Goal: Information Seeking & Learning: Learn about a topic

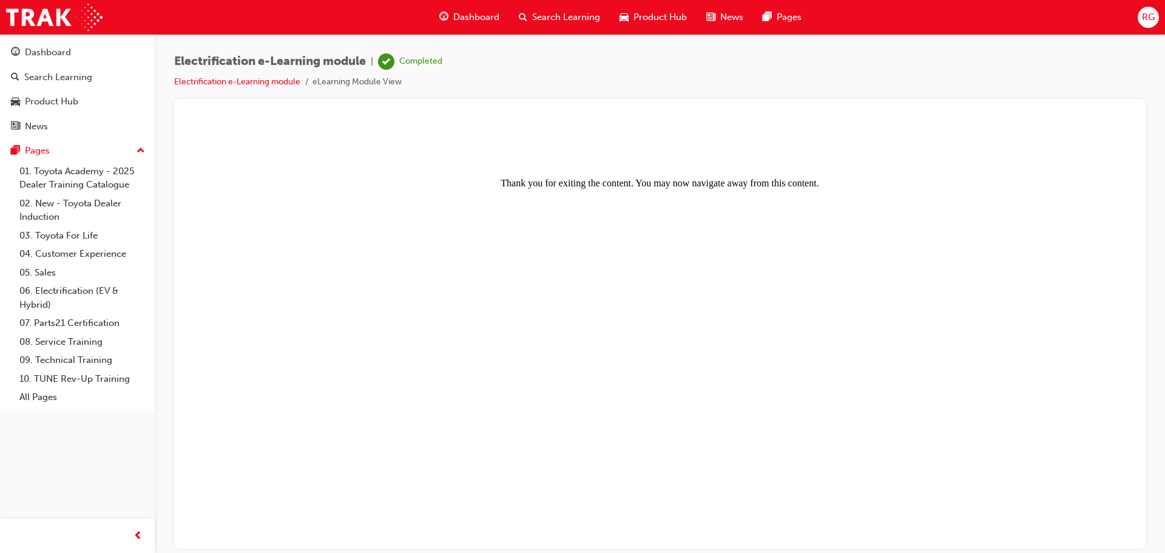
click at [550, 13] on span "Search Learning" at bounding box center [566, 17] width 68 height 14
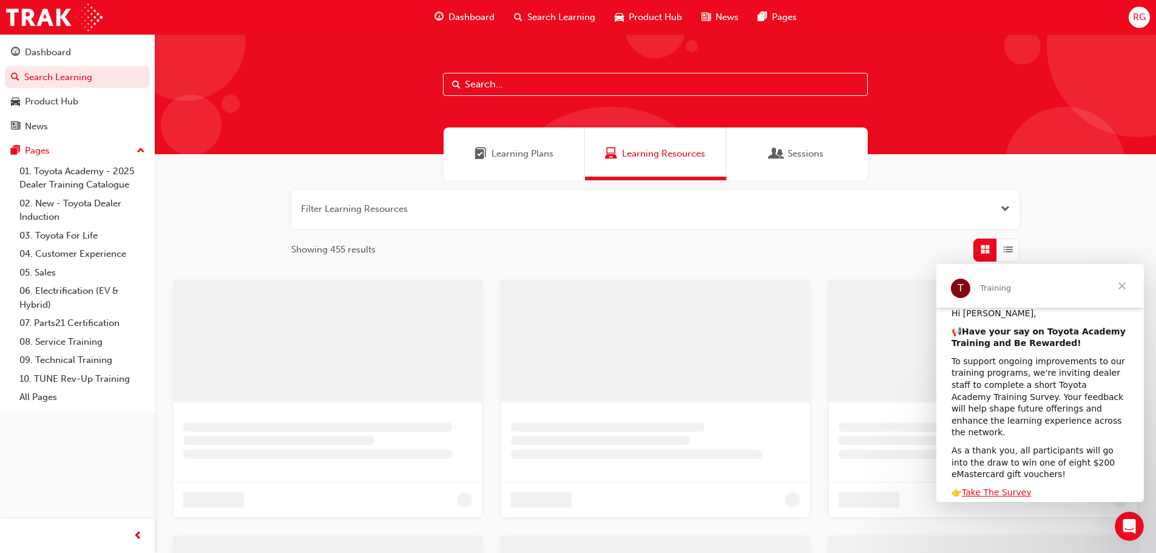
scroll to position [129, 0]
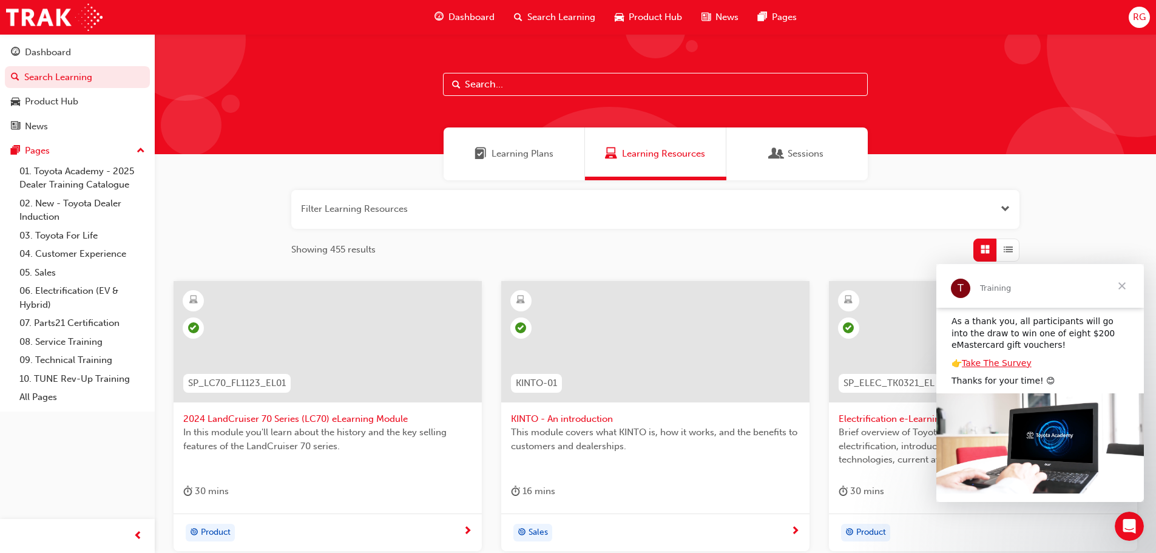
click at [1121, 286] on span "Close" at bounding box center [1122, 286] width 44 height 44
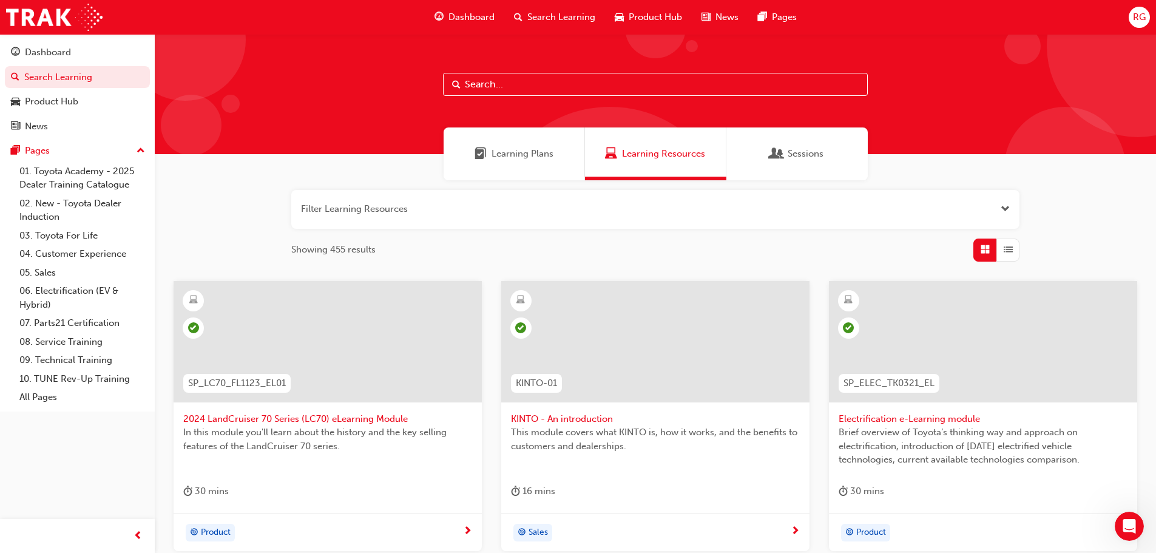
click at [527, 158] on span "Learning Plans" at bounding box center [522, 154] width 62 height 14
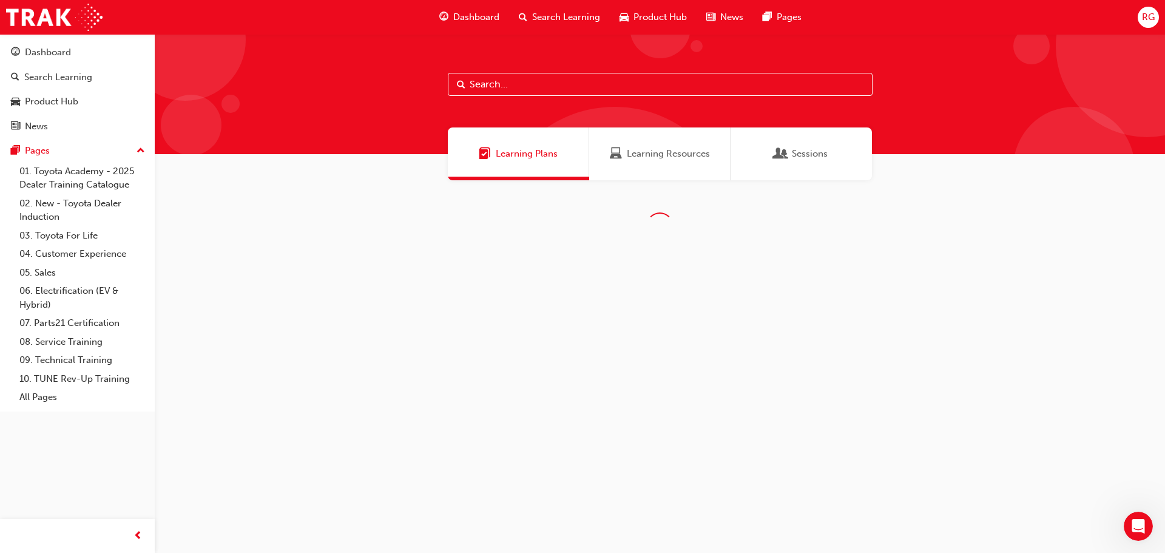
click at [646, 164] on div "Learning Resources" at bounding box center [659, 153] width 141 height 53
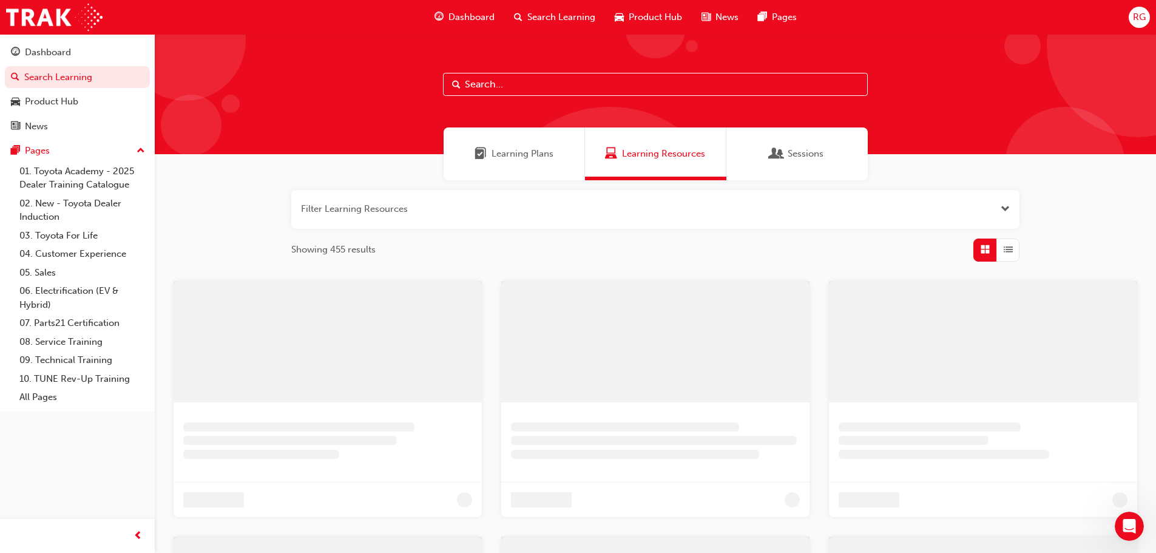
click at [566, 74] on input "text" at bounding box center [655, 84] width 425 height 23
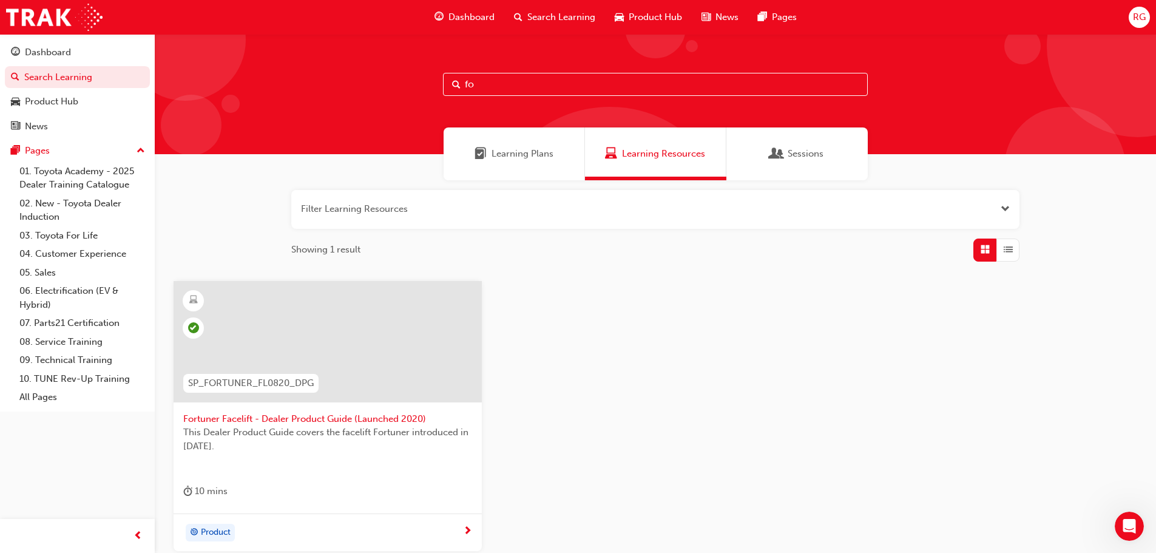
type input "f"
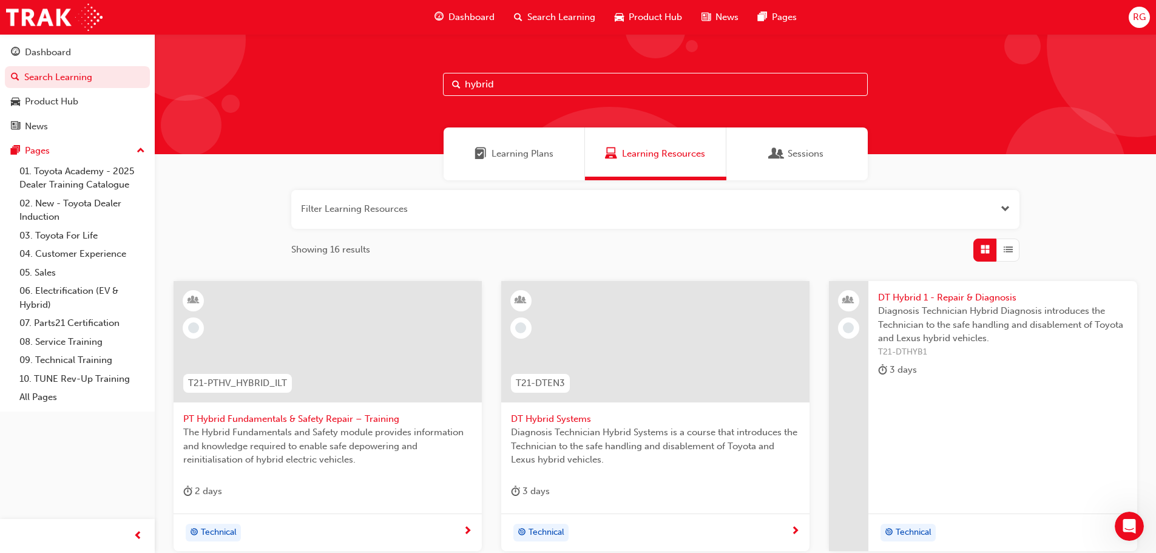
type input "hybrid"
click at [646, 13] on span "Product Hub" at bounding box center [655, 17] width 53 height 14
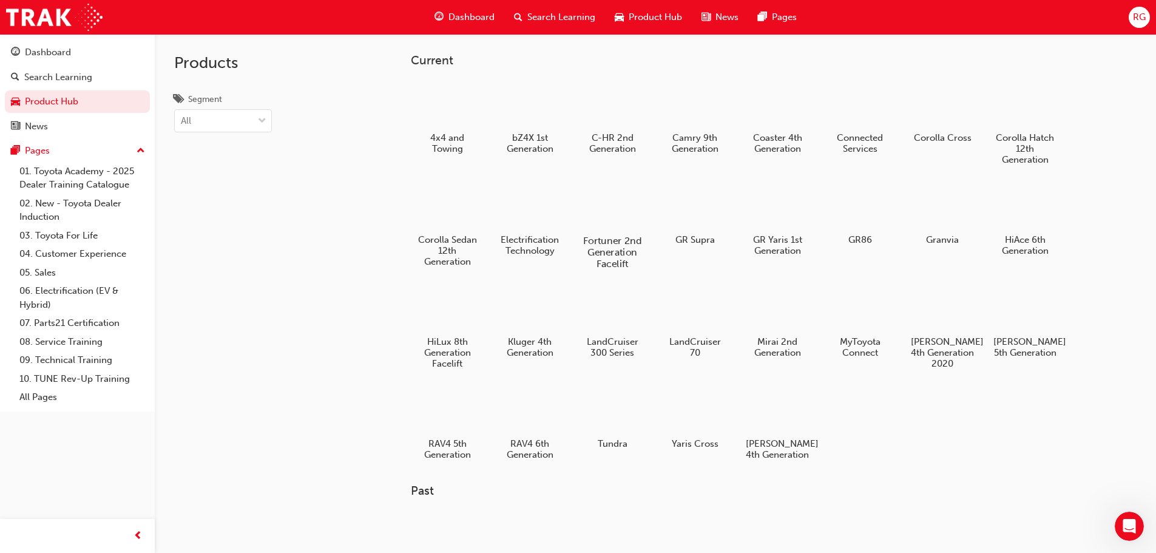
click at [617, 201] on div at bounding box center [611, 205] width 67 height 49
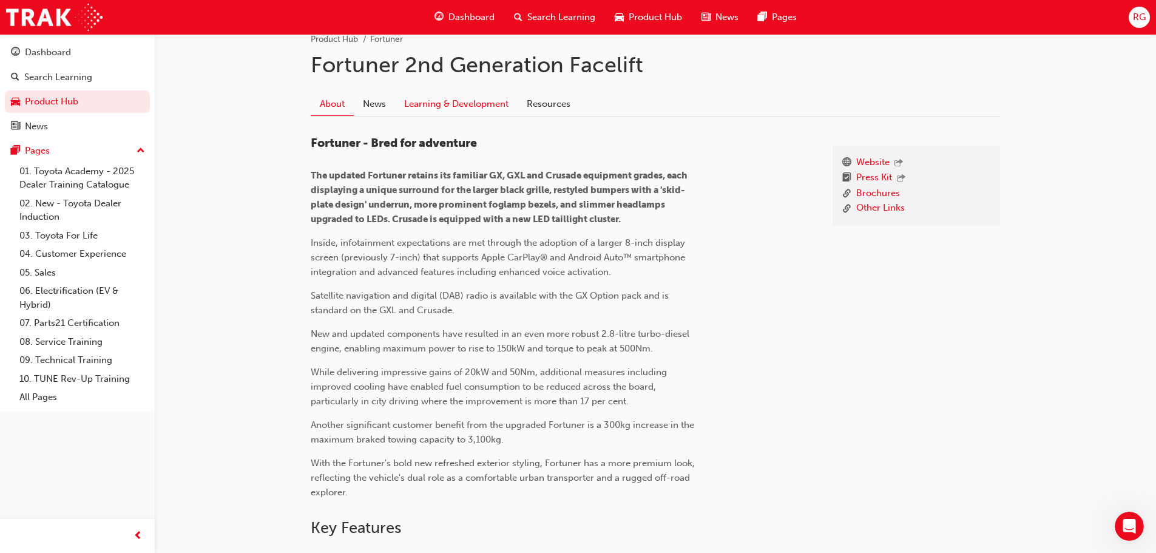
scroll to position [243, 0]
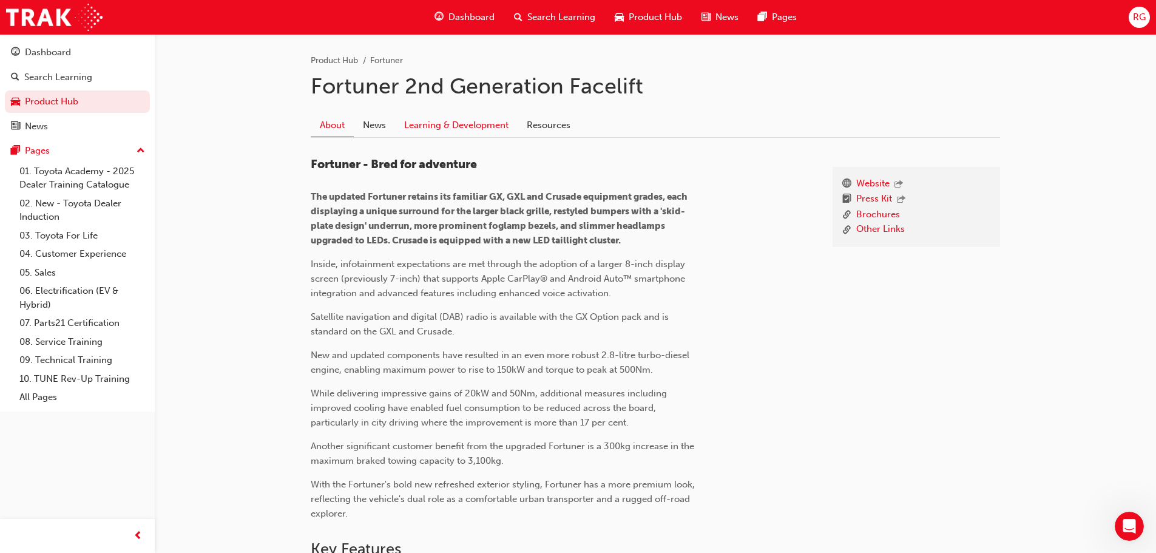
click at [454, 132] on link "Learning & Development" at bounding box center [456, 124] width 123 height 23
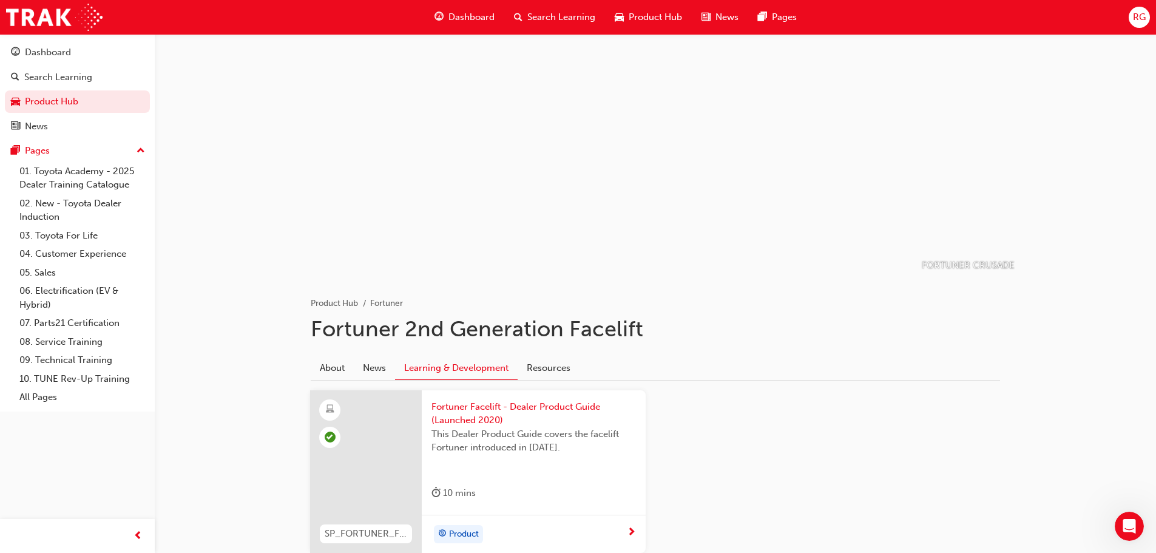
click at [661, 13] on span "Product Hub" at bounding box center [655, 17] width 53 height 14
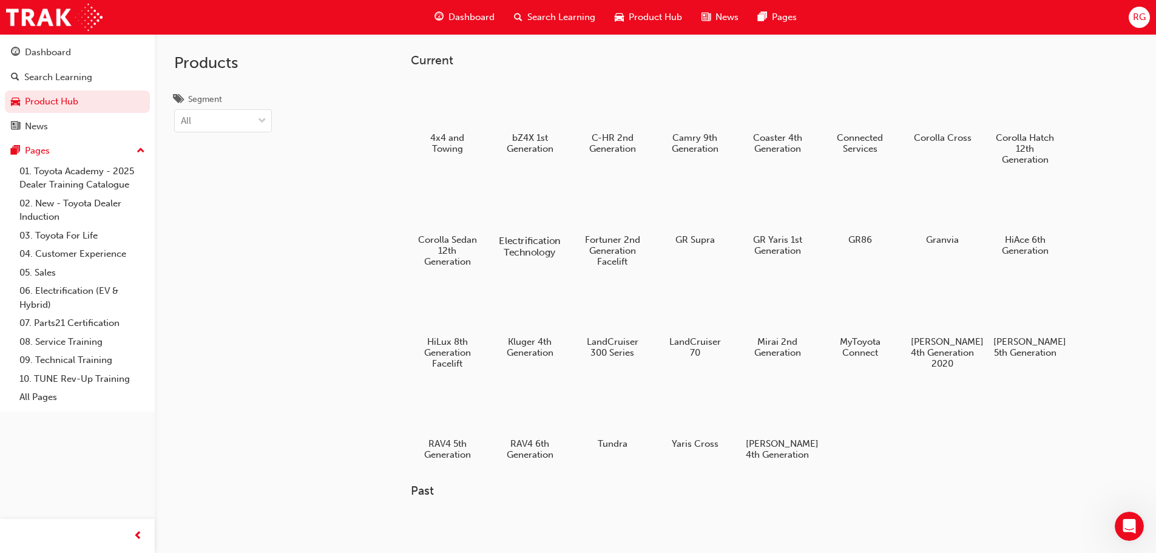
click at [516, 192] on div at bounding box center [529, 205] width 67 height 49
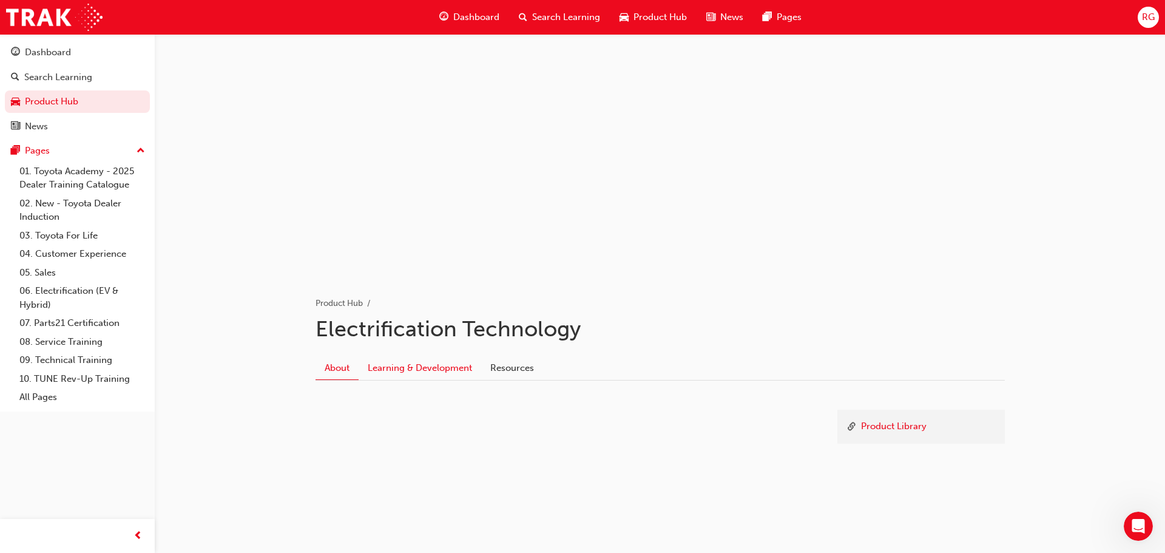
click at [457, 370] on link "Learning & Development" at bounding box center [420, 367] width 123 height 23
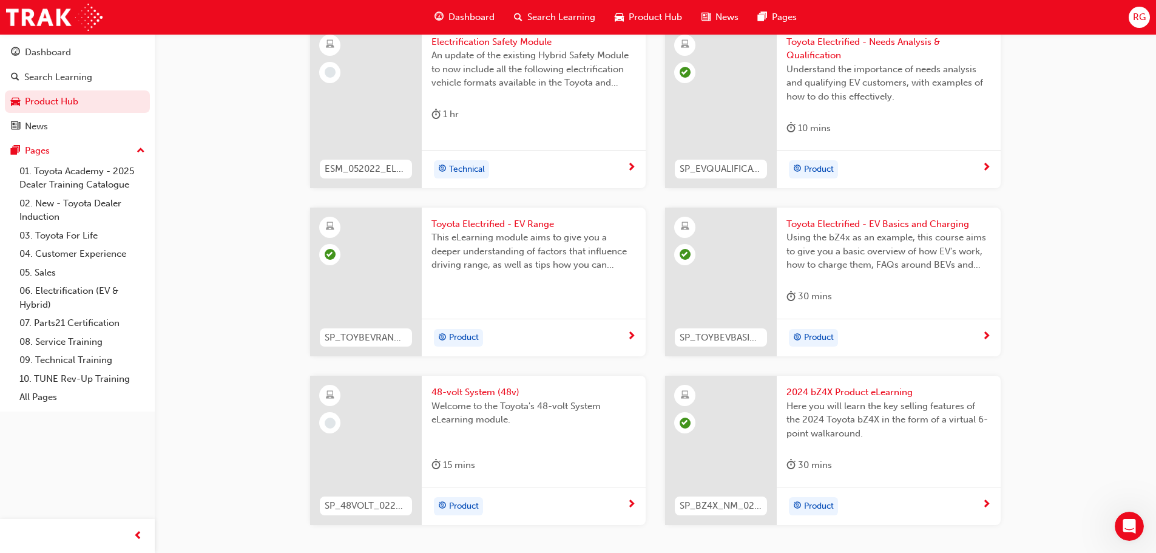
scroll to position [762, 0]
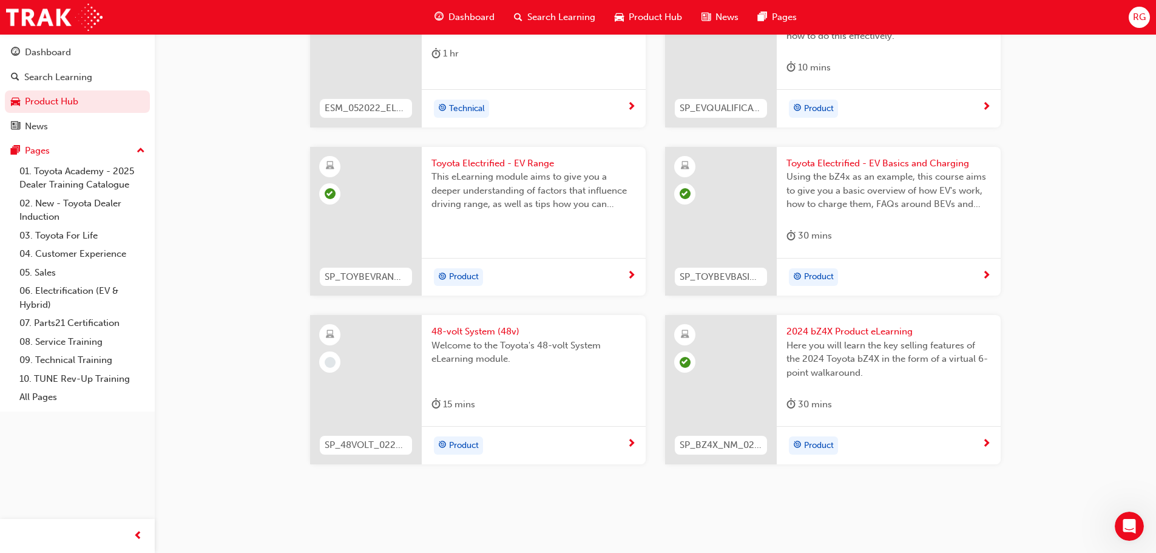
click at [355, 382] on div at bounding box center [366, 389] width 112 height 149
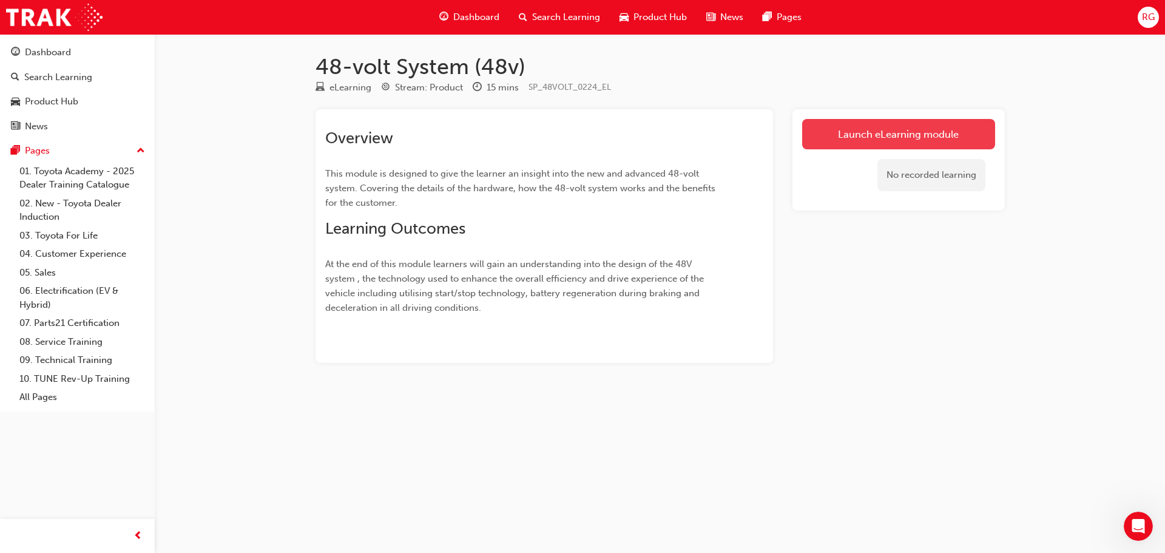
click at [876, 127] on link "Launch eLearning module" at bounding box center [898, 134] width 193 height 30
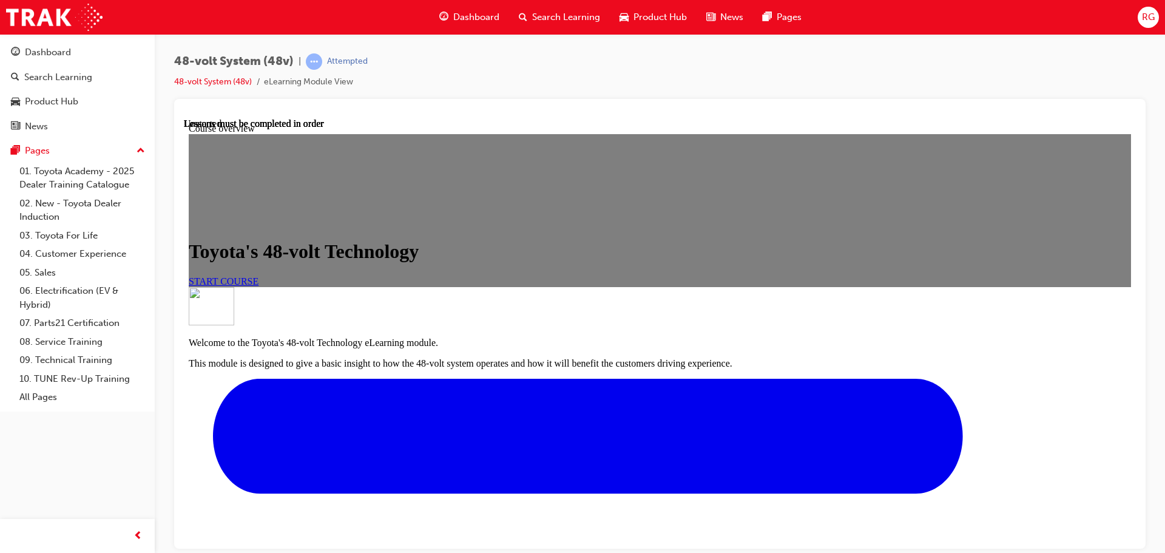
click at [258, 286] on span "START COURSE" at bounding box center [224, 280] width 70 height 10
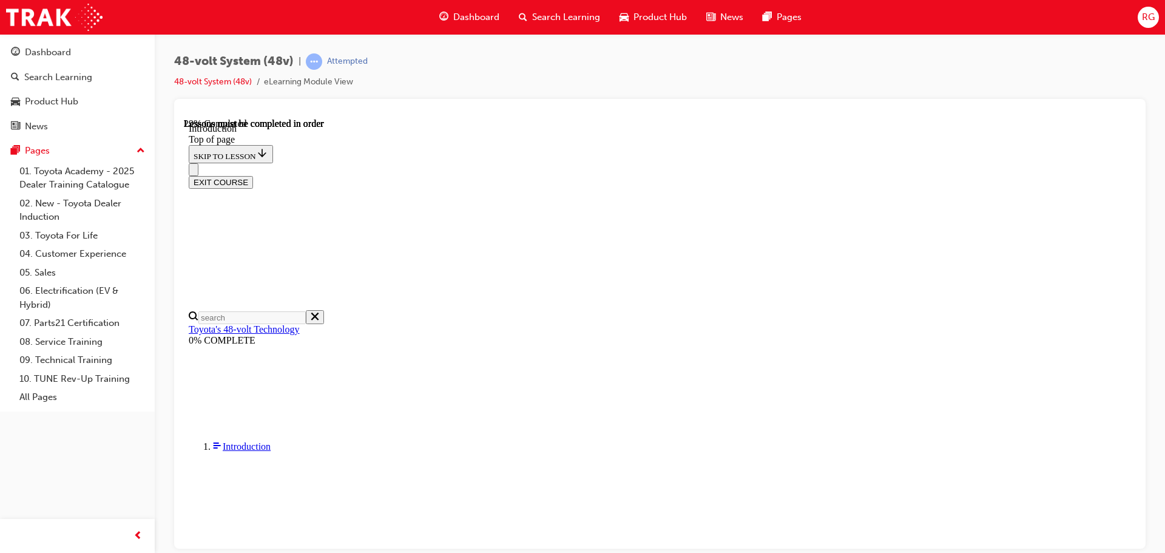
scroll to position [305, 0]
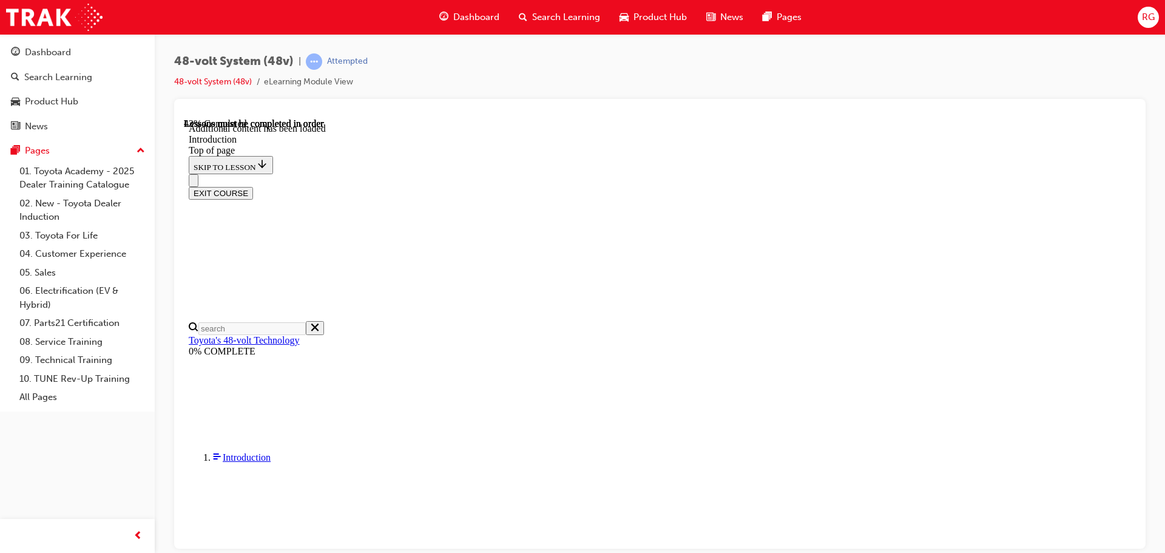
scroll to position [451, 0]
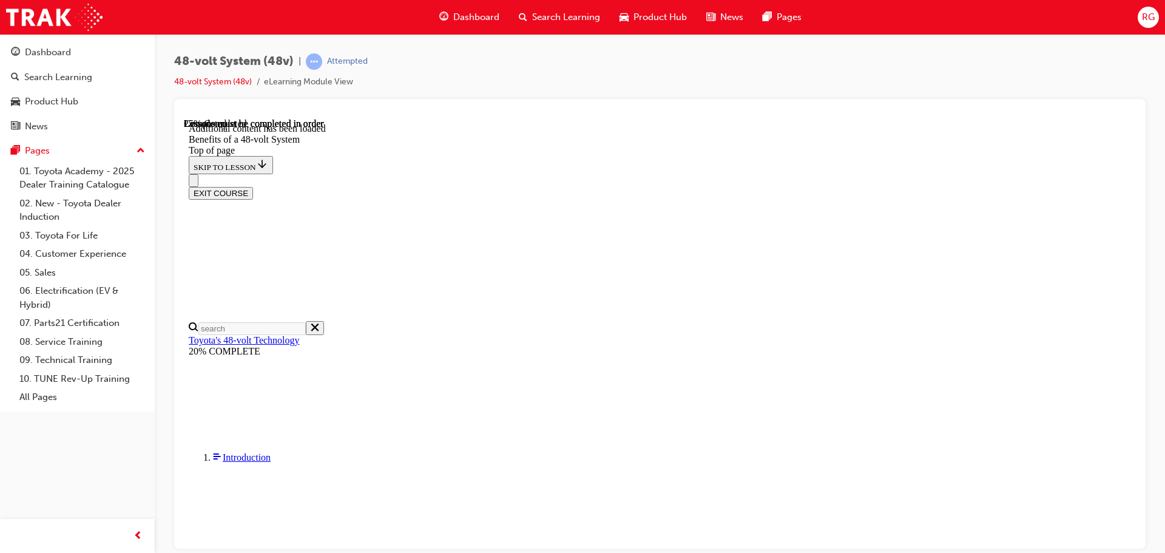
scroll to position [528, 0]
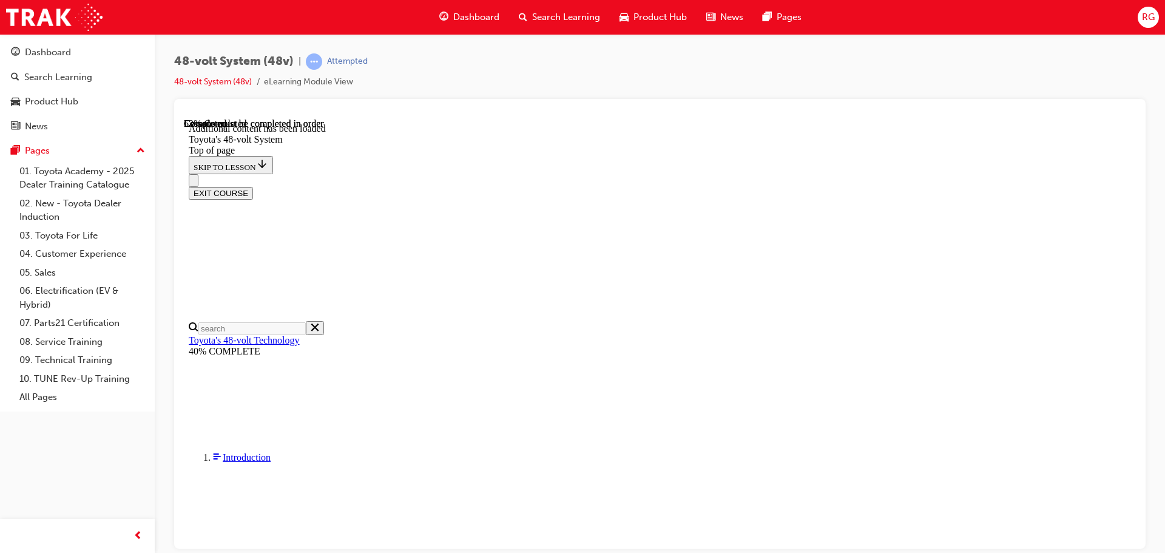
scroll to position [902, 0]
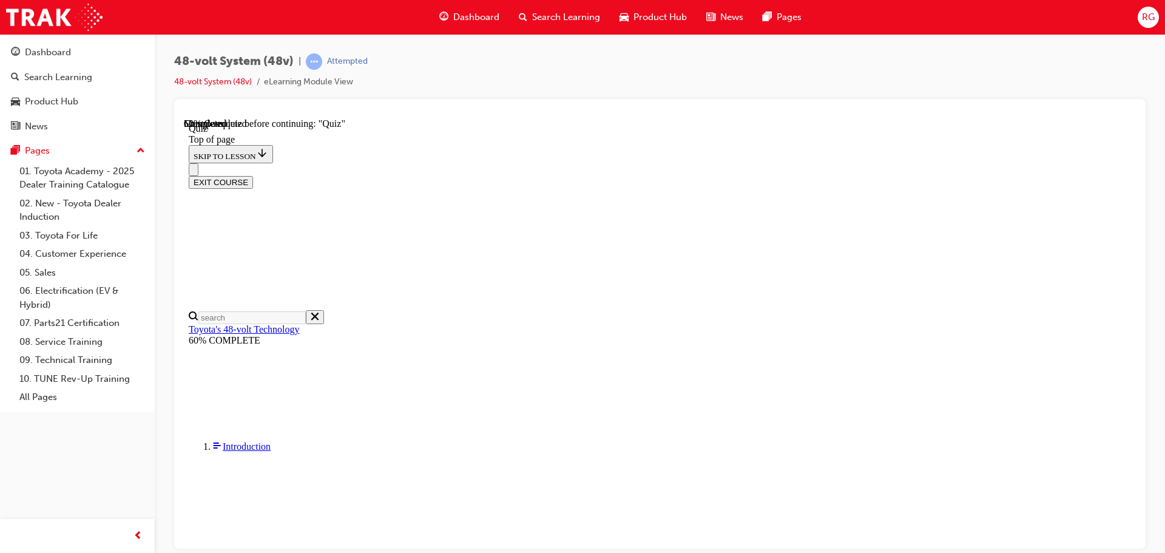
scroll to position [164, 0]
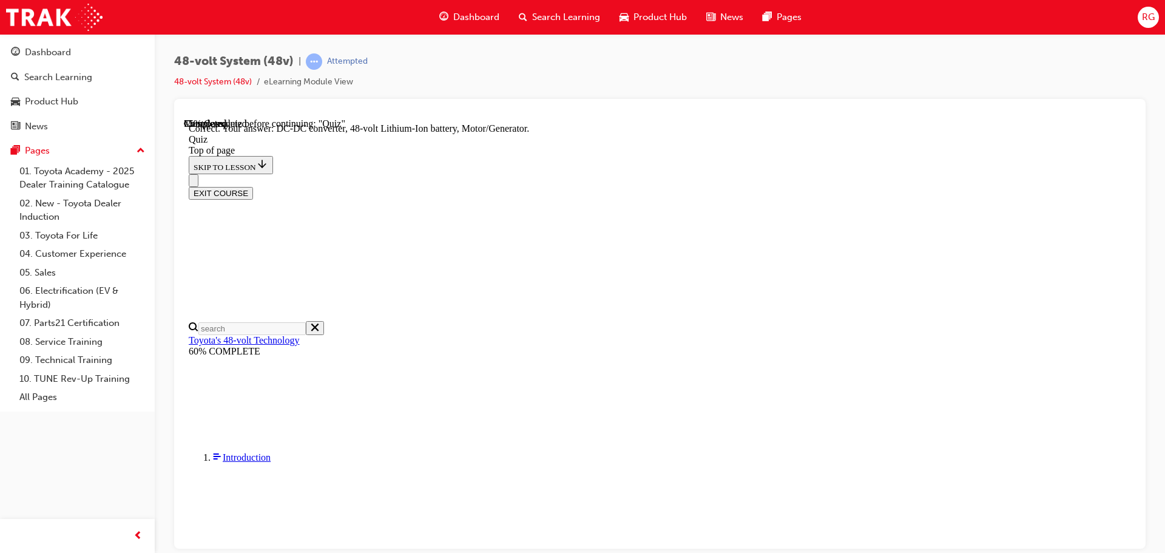
scroll to position [265, 0]
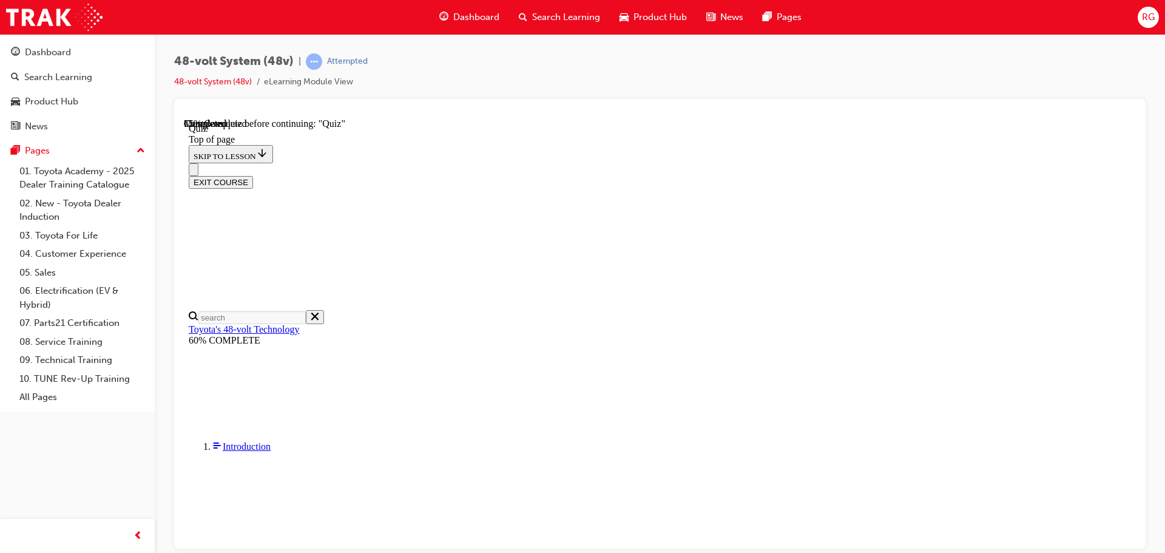
scroll to position [42, 0]
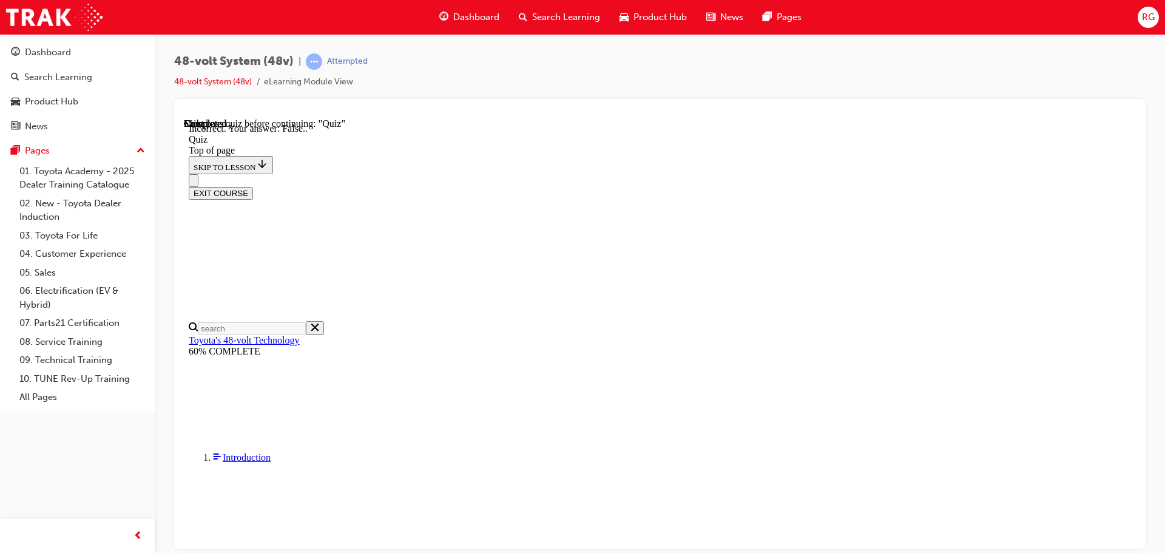
scroll to position [138, 0]
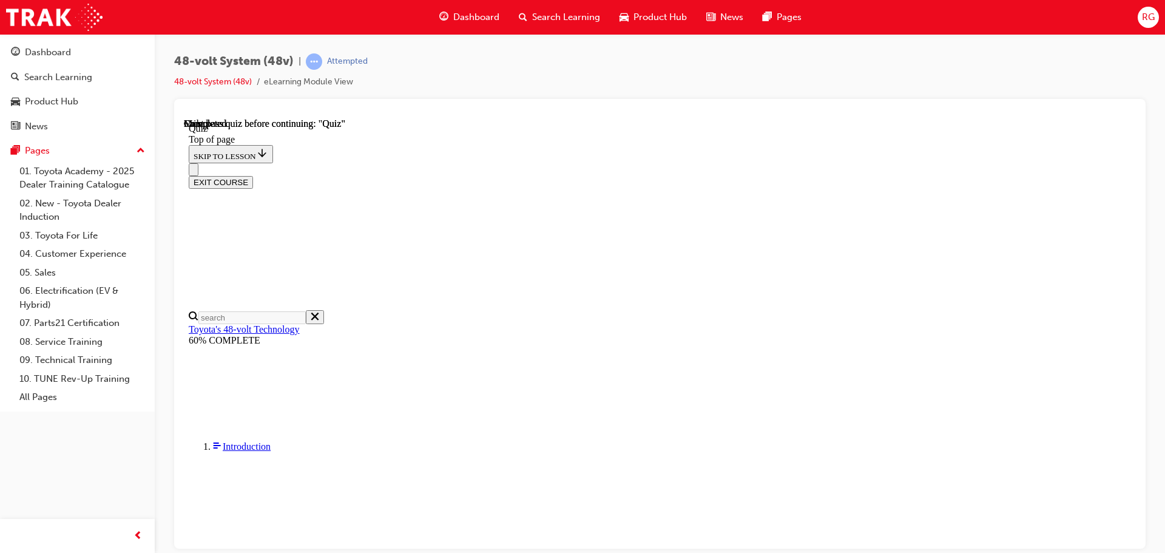
scroll to position [237, 0]
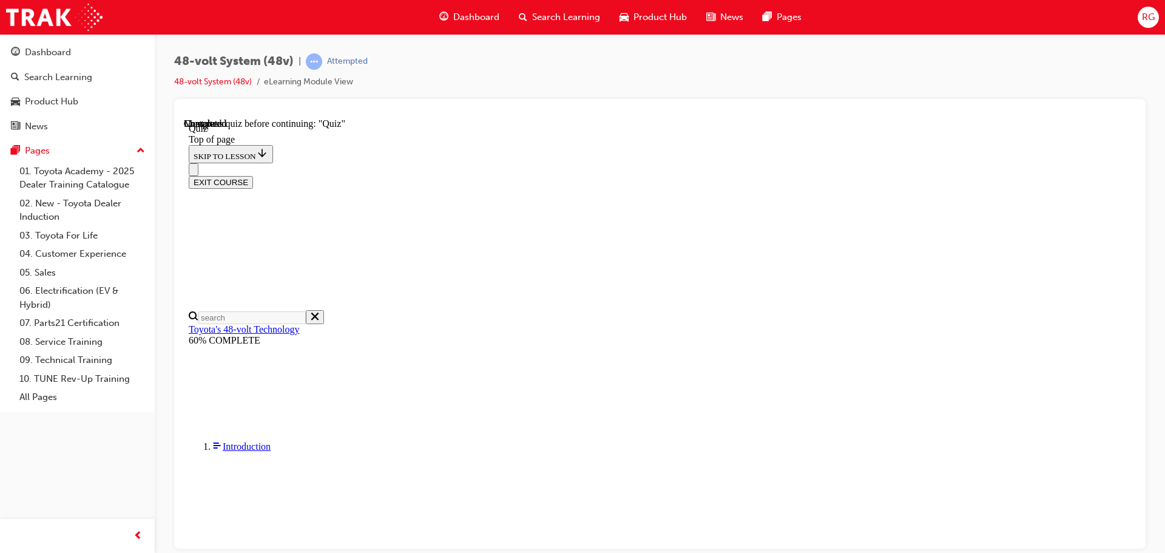
scroll to position [163, 0]
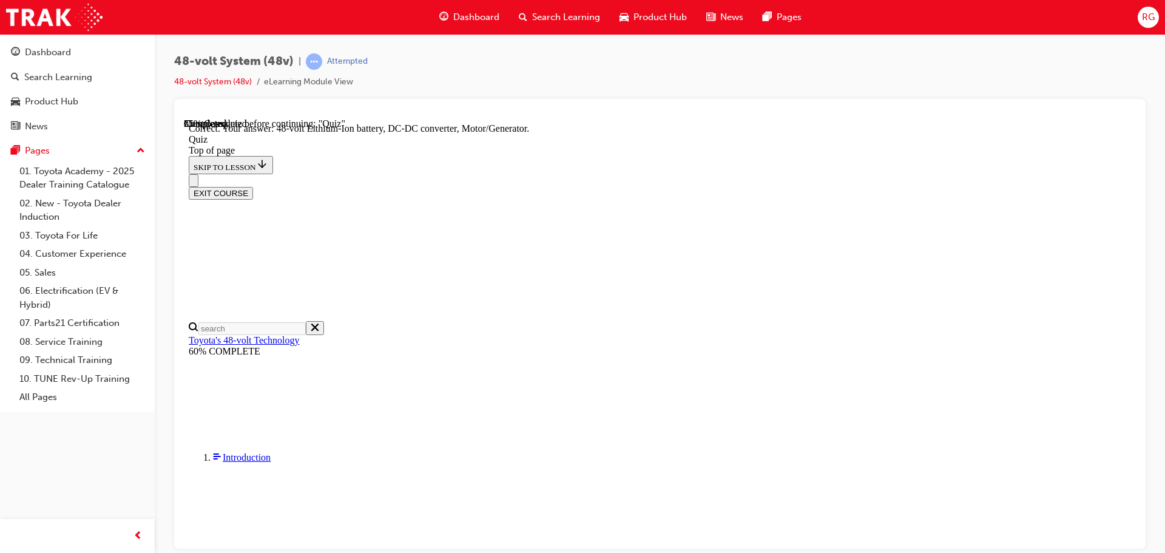
scroll to position [265, 0]
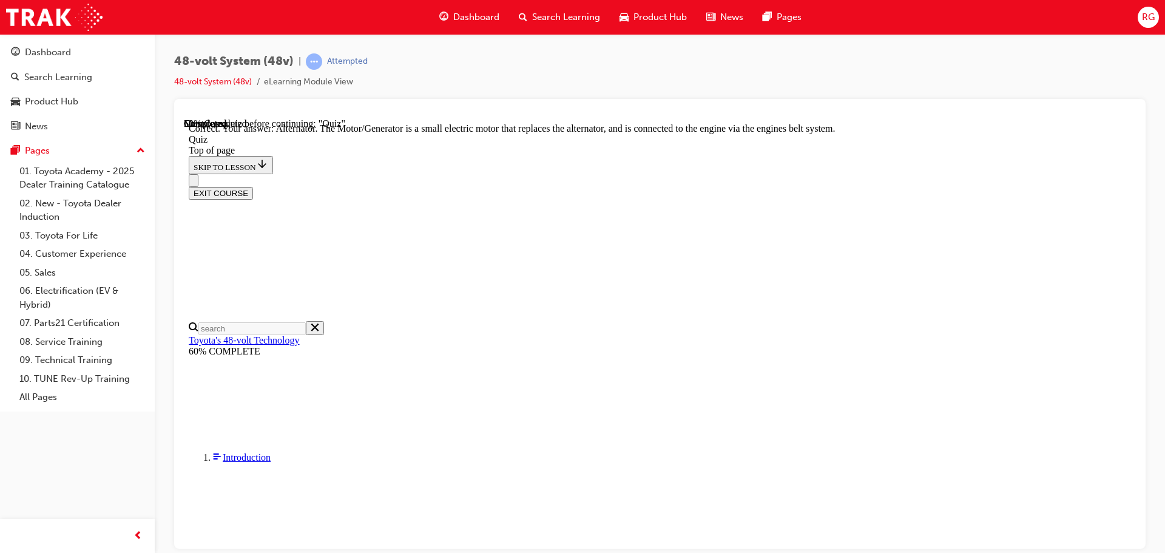
scroll to position [334, 0]
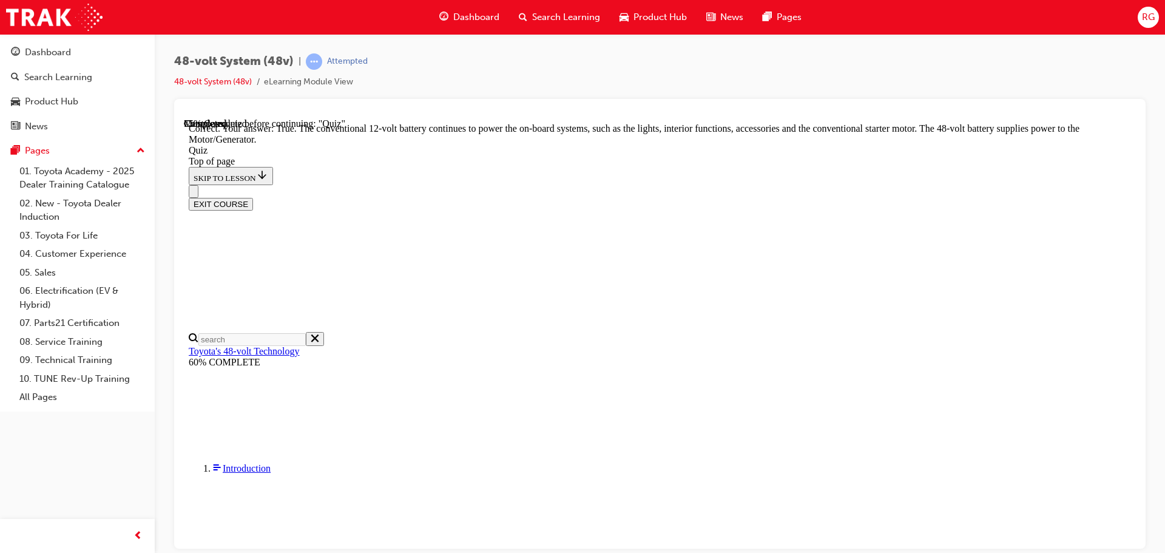
scroll to position [254, 0]
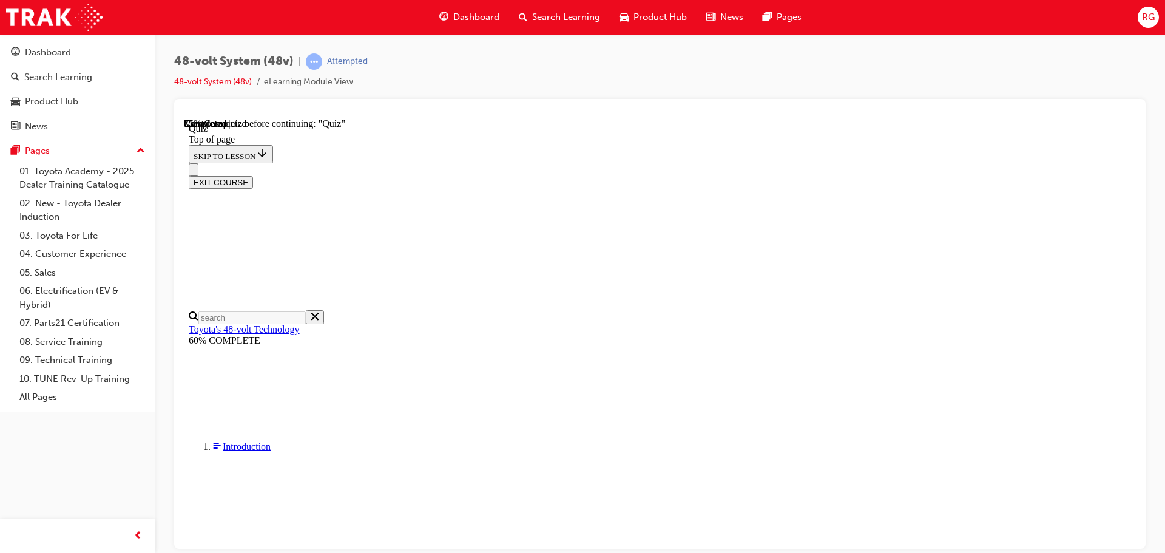
scroll to position [163, 0]
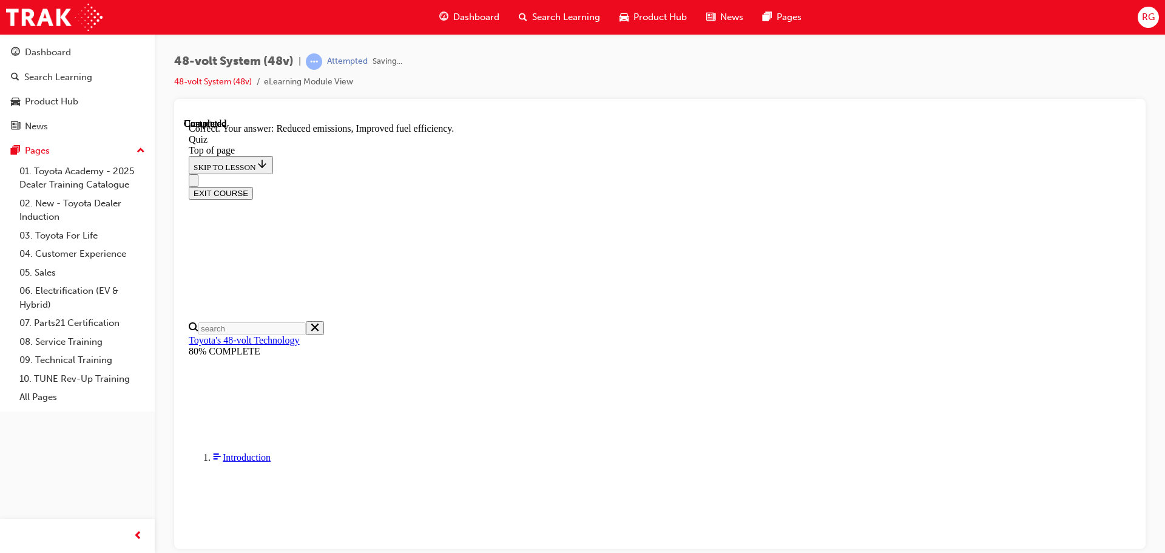
scroll to position [236, 0]
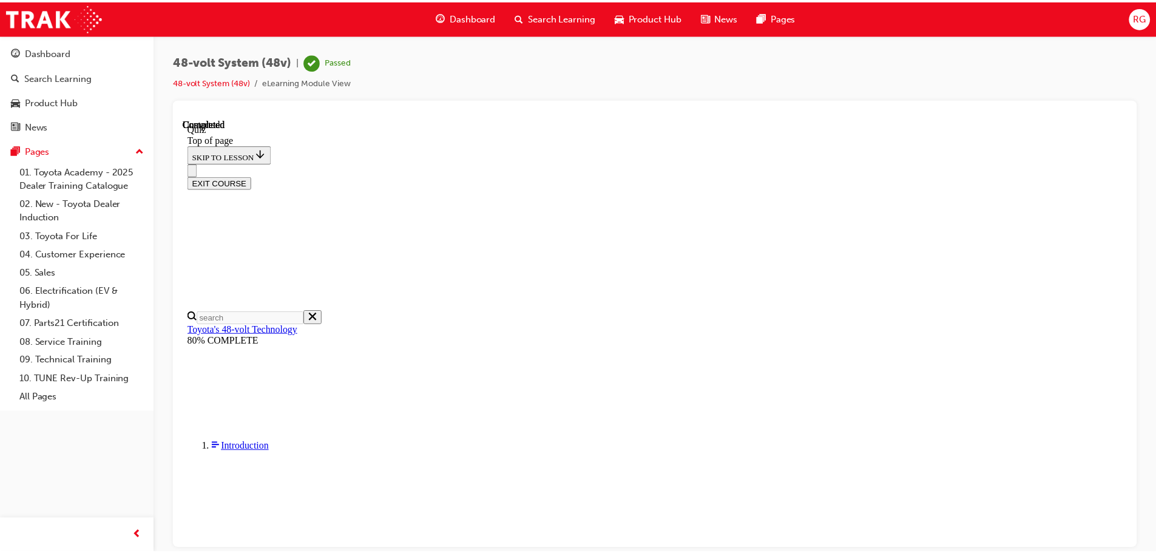
scroll to position [237, 0]
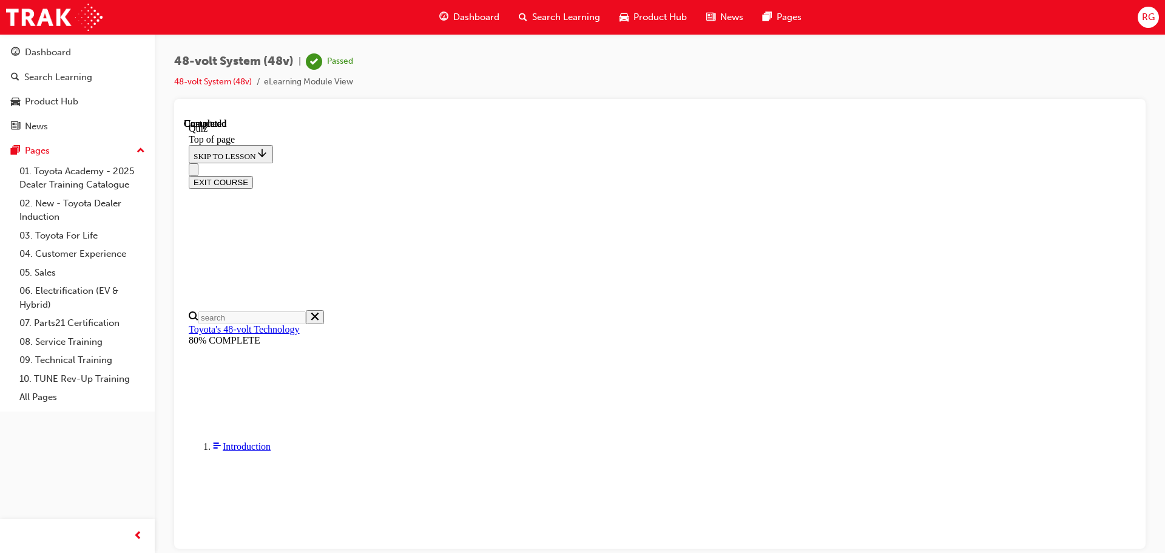
click at [651, 16] on span "Product Hub" at bounding box center [659, 17] width 53 height 14
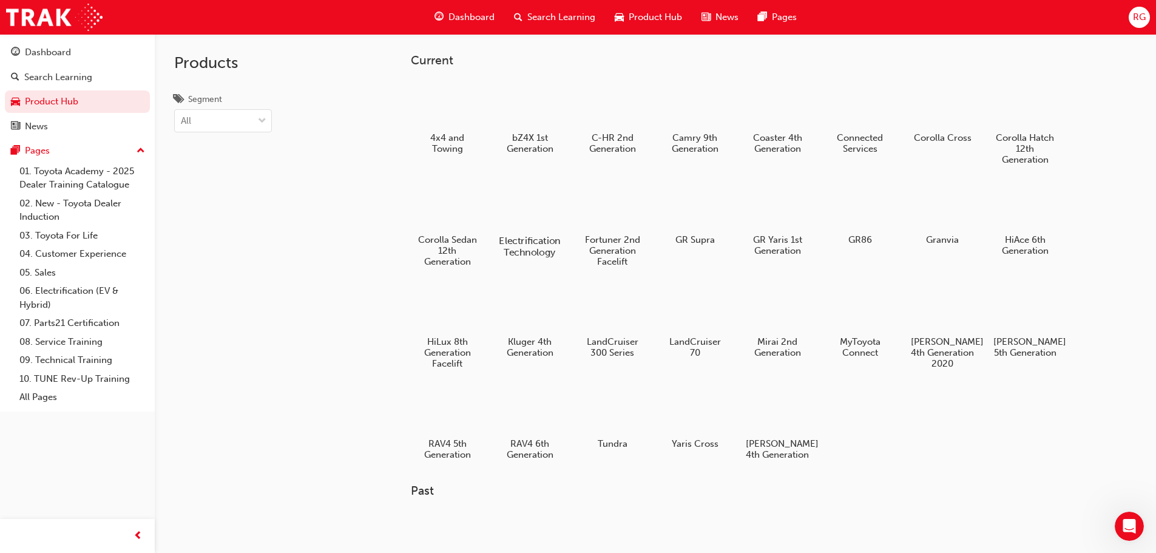
click at [541, 228] on div at bounding box center [529, 205] width 67 height 49
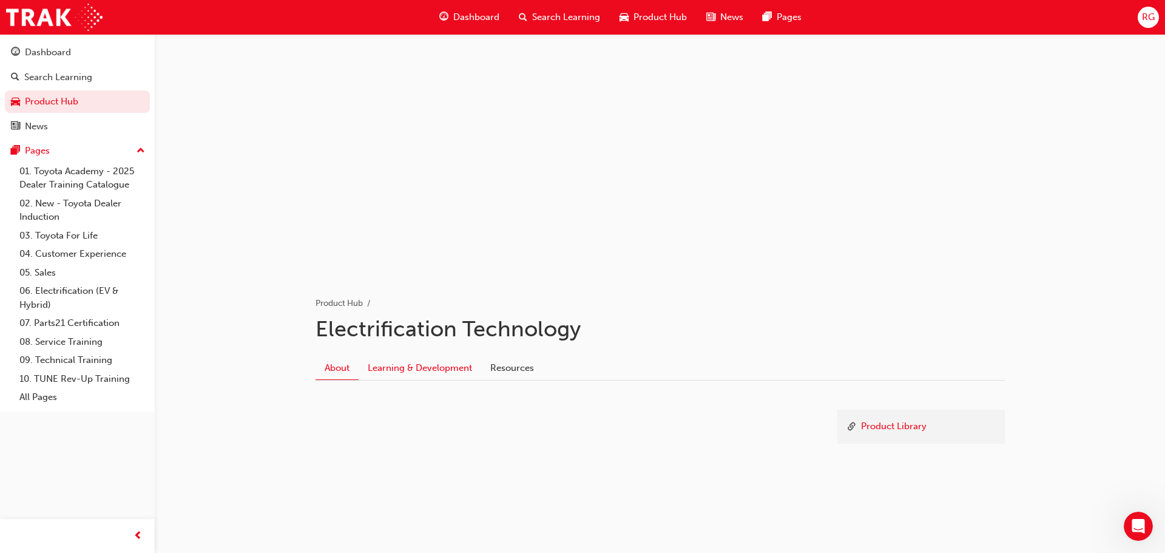
click at [425, 365] on link "Learning & Development" at bounding box center [420, 367] width 123 height 23
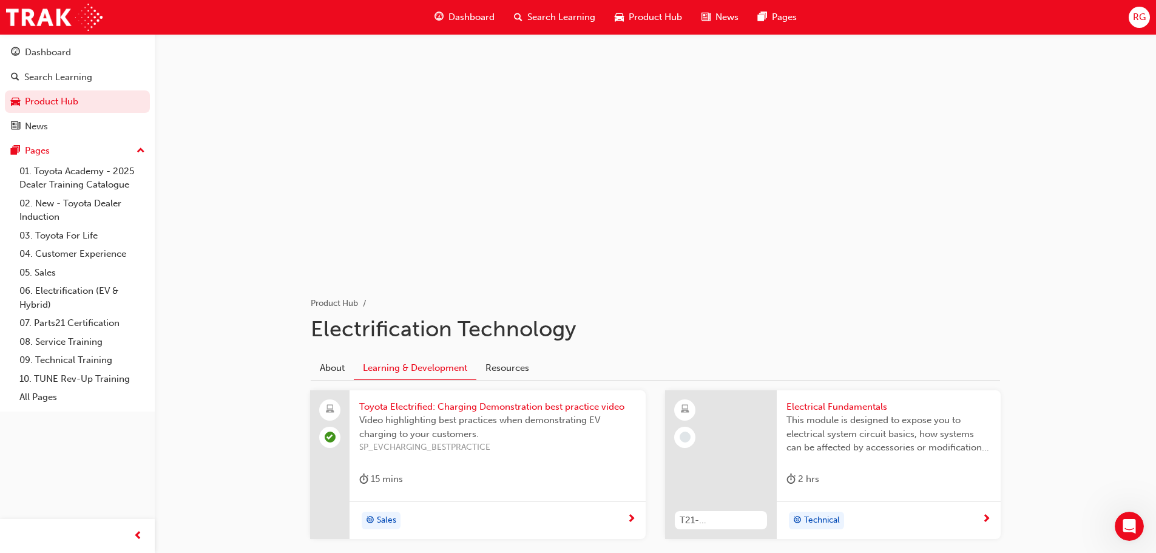
click at [555, 12] on span "Search Learning" at bounding box center [561, 17] width 68 height 14
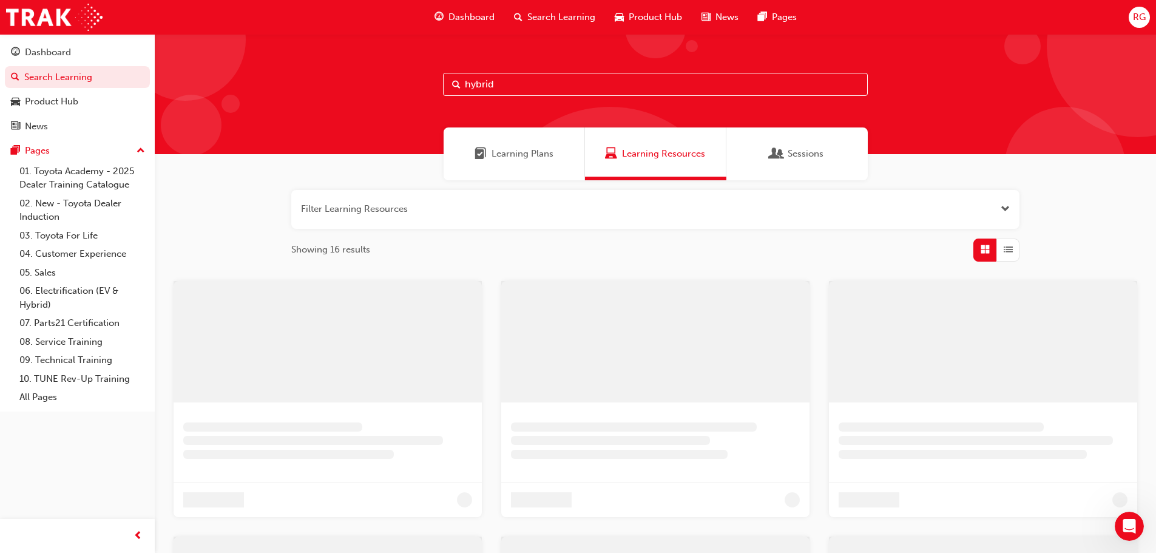
click at [498, 79] on input "hybrid" at bounding box center [655, 84] width 425 height 23
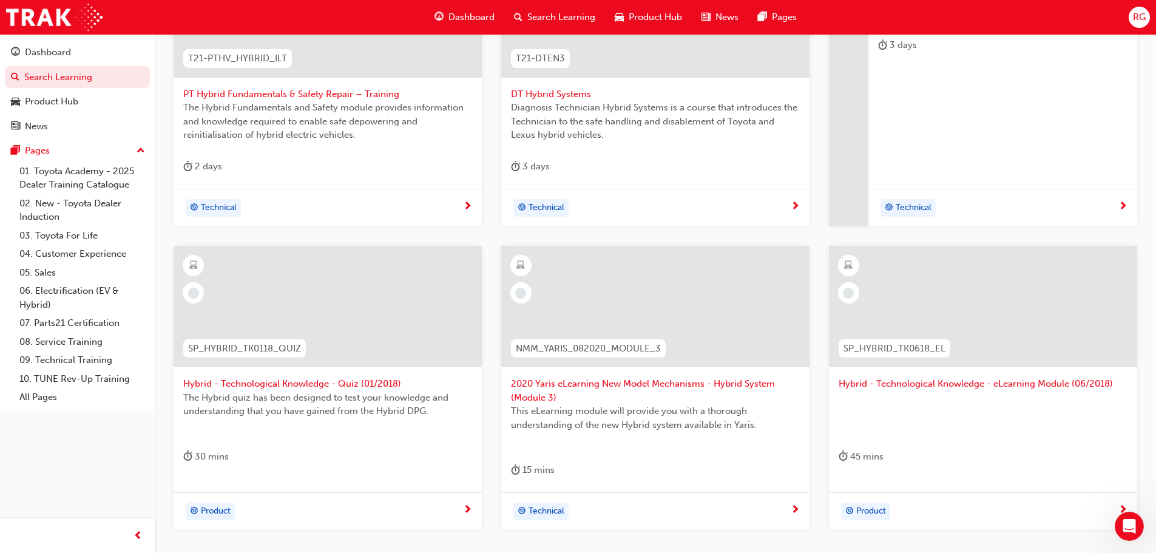
scroll to position [425, 0]
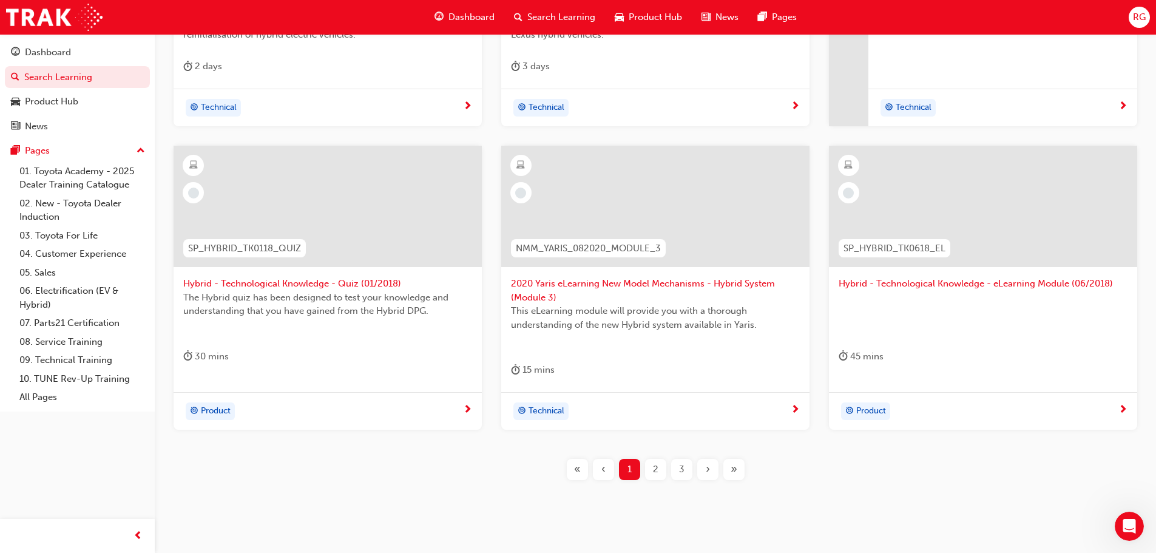
click at [651, 464] on div "2" at bounding box center [655, 469] width 21 height 21
